Goal: Task Accomplishment & Management: Complete application form

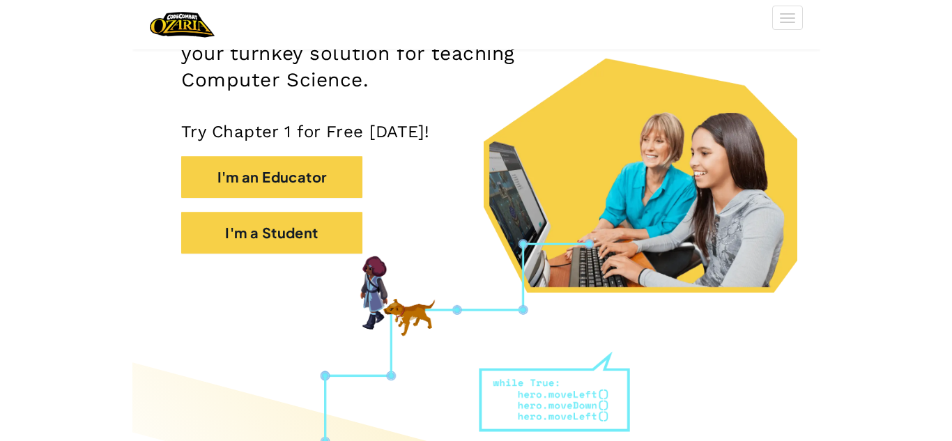
scroll to position [307, 0]
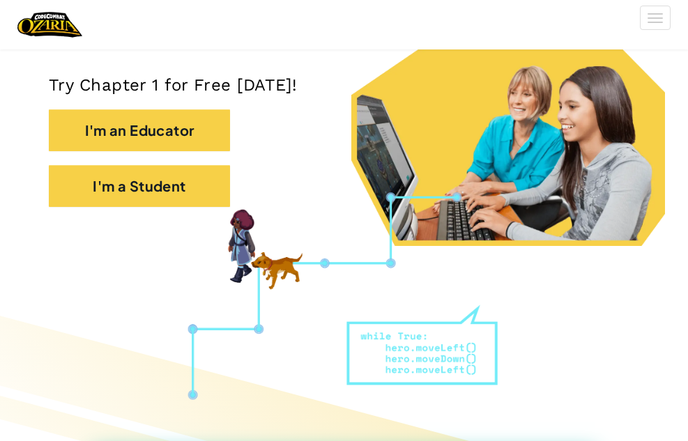
click at [109, 215] on div "I'm a Student" at bounding box center [344, 193] width 590 height 56
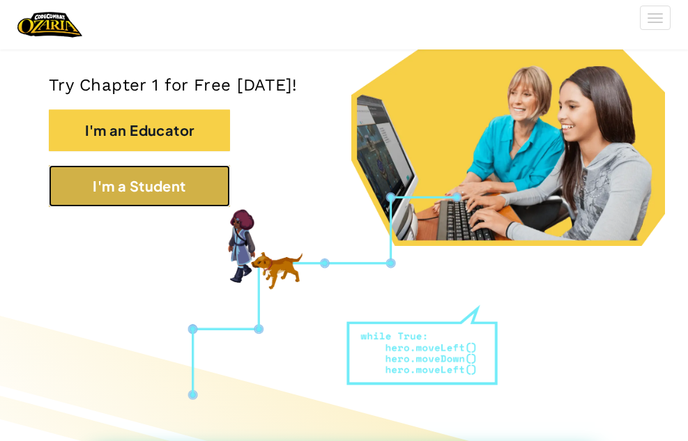
click at [100, 199] on button "I'm a Student" at bounding box center [139, 186] width 181 height 42
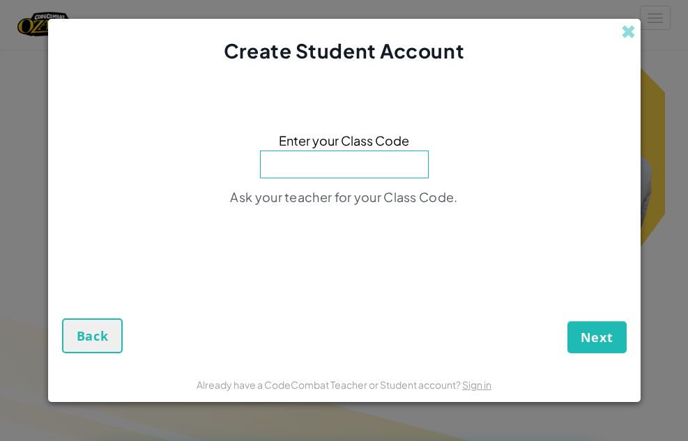
click at [674, 249] on div "Create Student Account Enter your Class Code Ask your teacher for your Class Co…" at bounding box center [344, 220] width 688 height 441
click at [617, 26] on div "Create Student Account" at bounding box center [344, 42] width 592 height 46
click at [641, 26] on div "Create Student Account Enter your Class Code Ask your teacher for your Class Co…" at bounding box center [344, 220] width 688 height 441
click at [628, 26] on span at bounding box center [628, 31] width 15 height 15
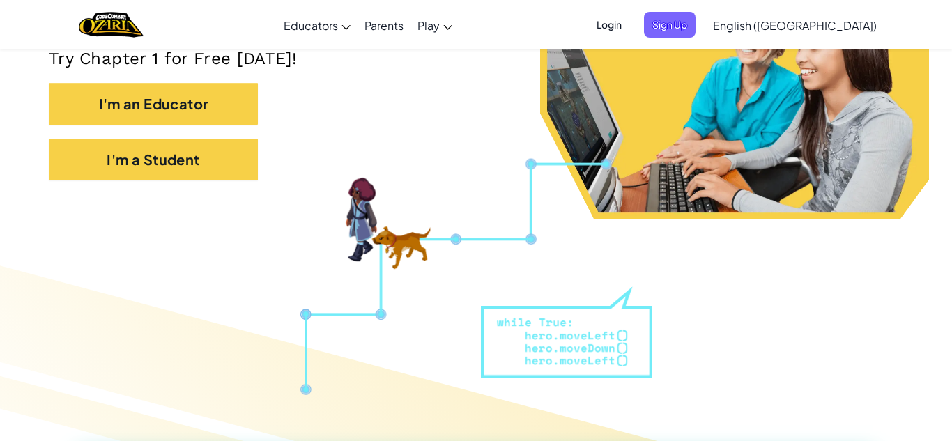
click at [687, 30] on span "Sign Up" at bounding box center [670, 25] width 52 height 26
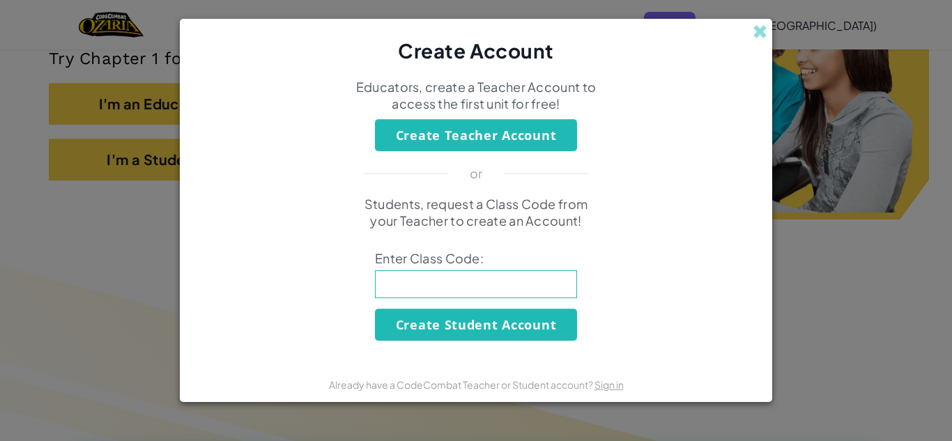
click at [161, 251] on div "Create Account Educators, create a Teacher Account to access the first unit for…" at bounding box center [476, 220] width 952 height 441
click at [687, 42] on div "Create Account" at bounding box center [476, 42] width 592 height 46
click at [687, 34] on span at bounding box center [759, 31] width 15 height 15
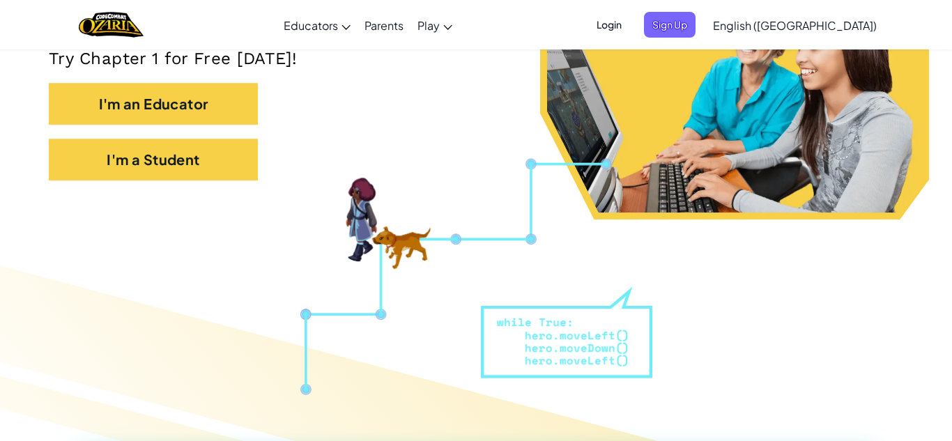
click at [630, 24] on span "Login" at bounding box center [609, 25] width 42 height 26
